Goal: Find specific page/section: Find specific page/section

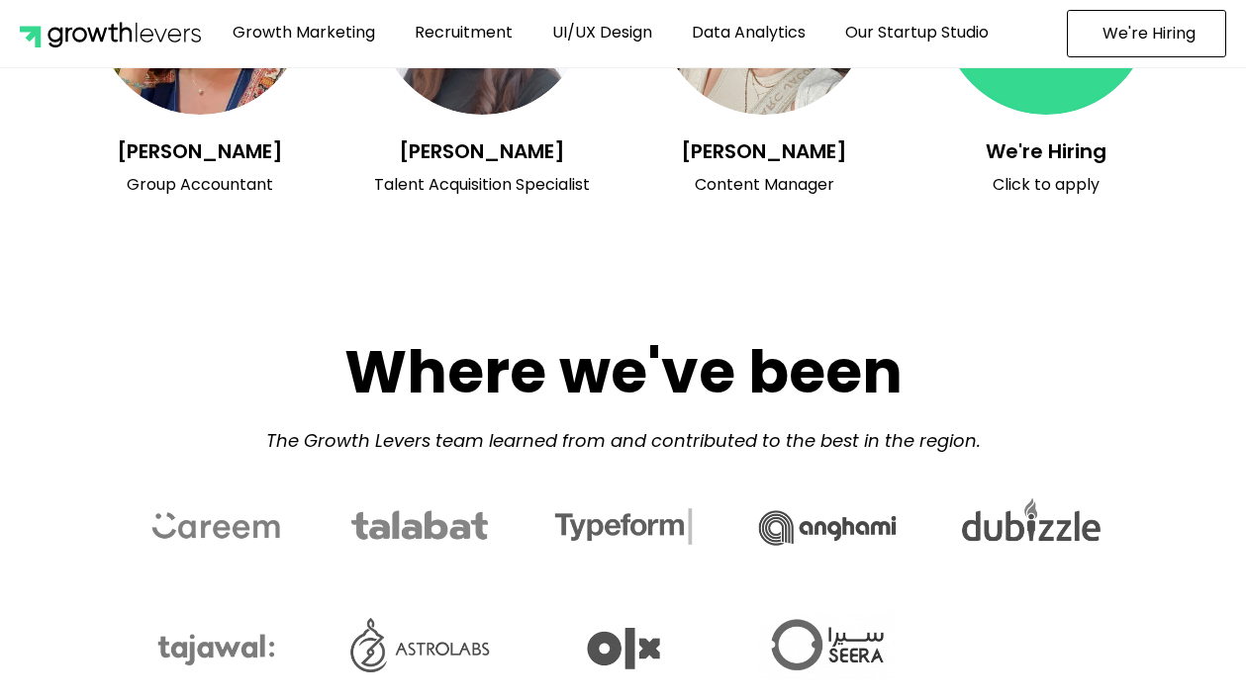
scroll to position [8822, 0]
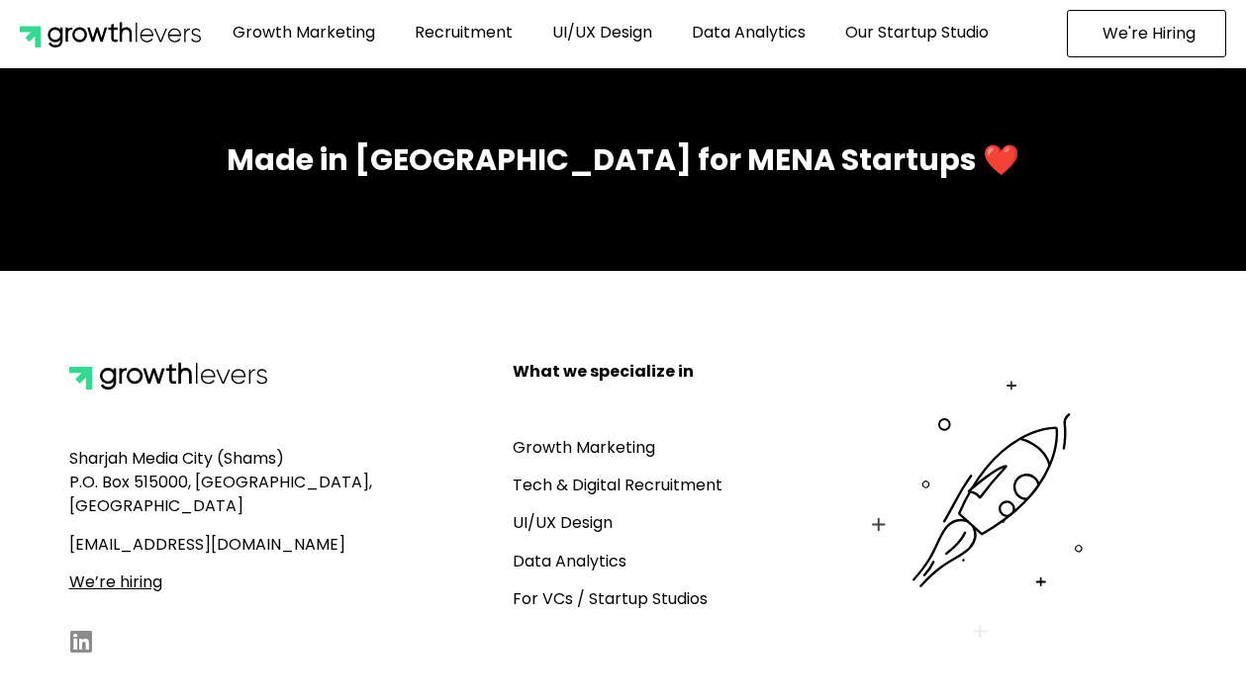
click at [118, 571] on u "We’re hiring" at bounding box center [115, 582] width 93 height 23
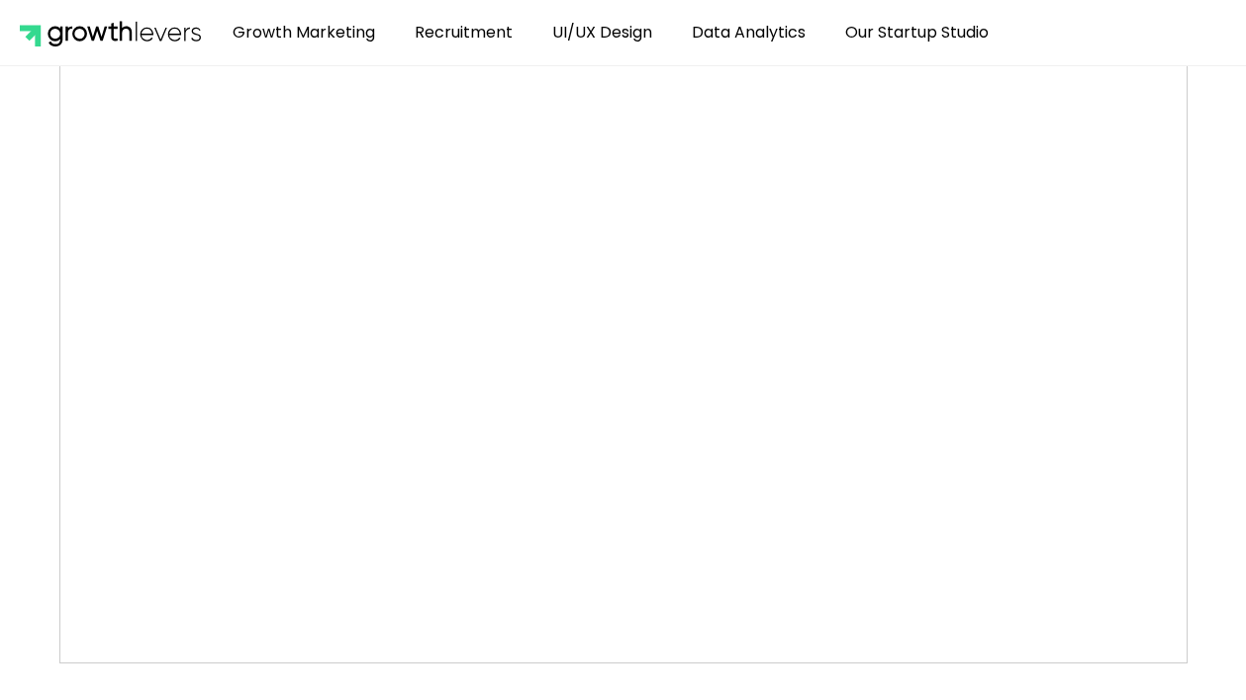
scroll to position [1013, 0]
